Goal: Information Seeking & Learning: Find specific fact

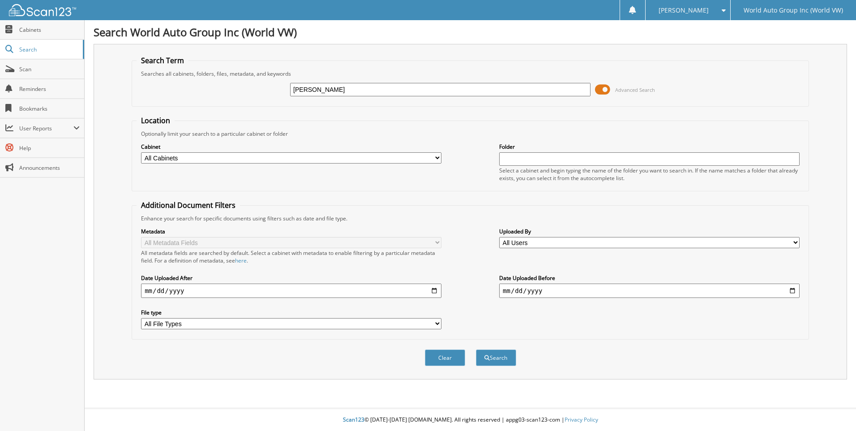
type input "[PERSON_NAME]"
click at [476, 349] on button "Search" at bounding box center [496, 357] width 40 height 17
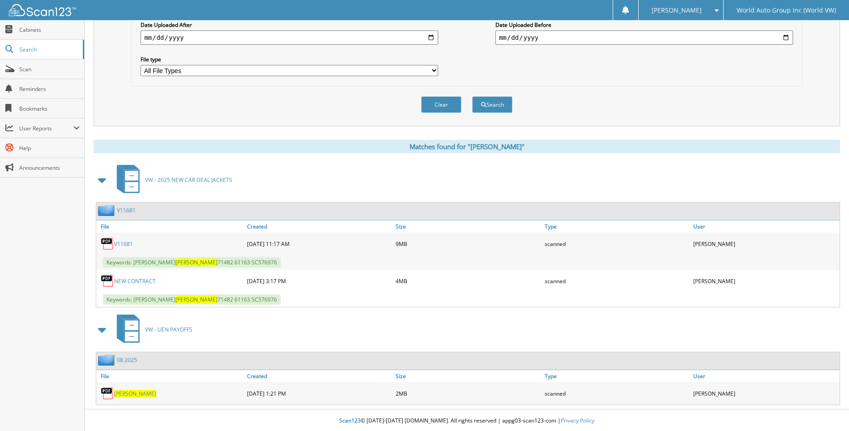
scroll to position [254, 0]
click at [131, 243] on link "V11681" at bounding box center [123, 243] width 19 height 8
